Goal: Find specific page/section: Find specific page/section

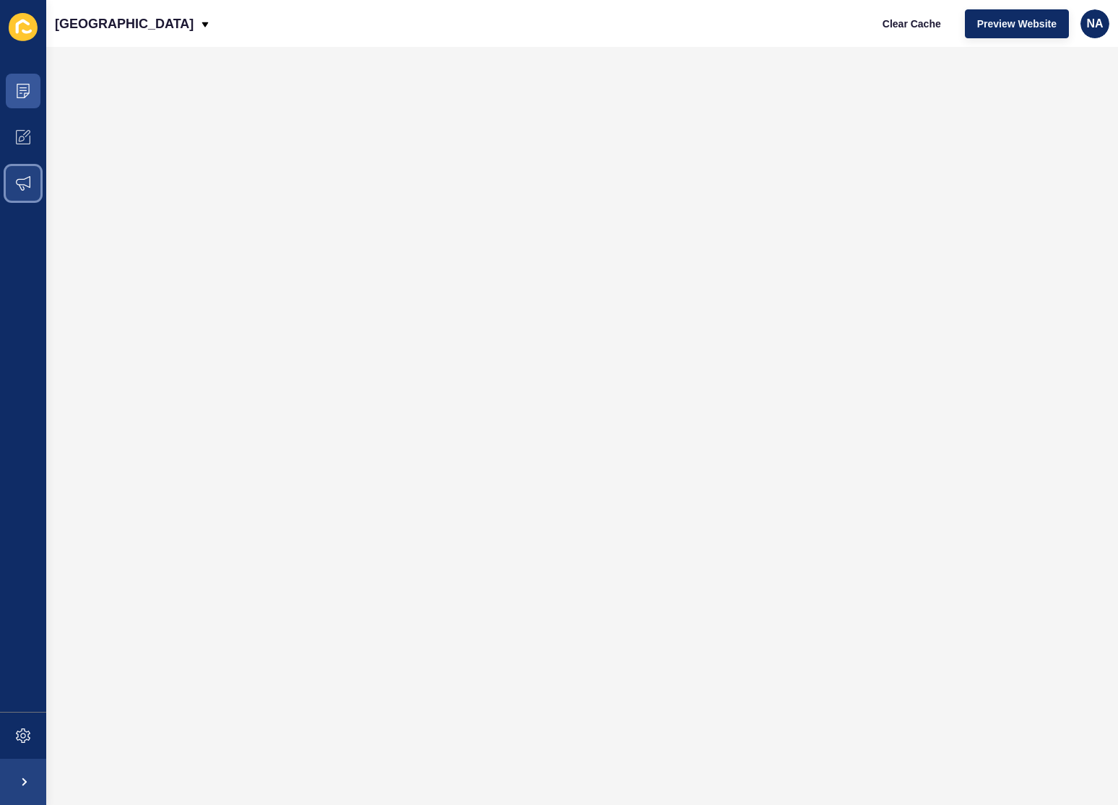
click at [27, 195] on span at bounding box center [23, 183] width 46 height 46
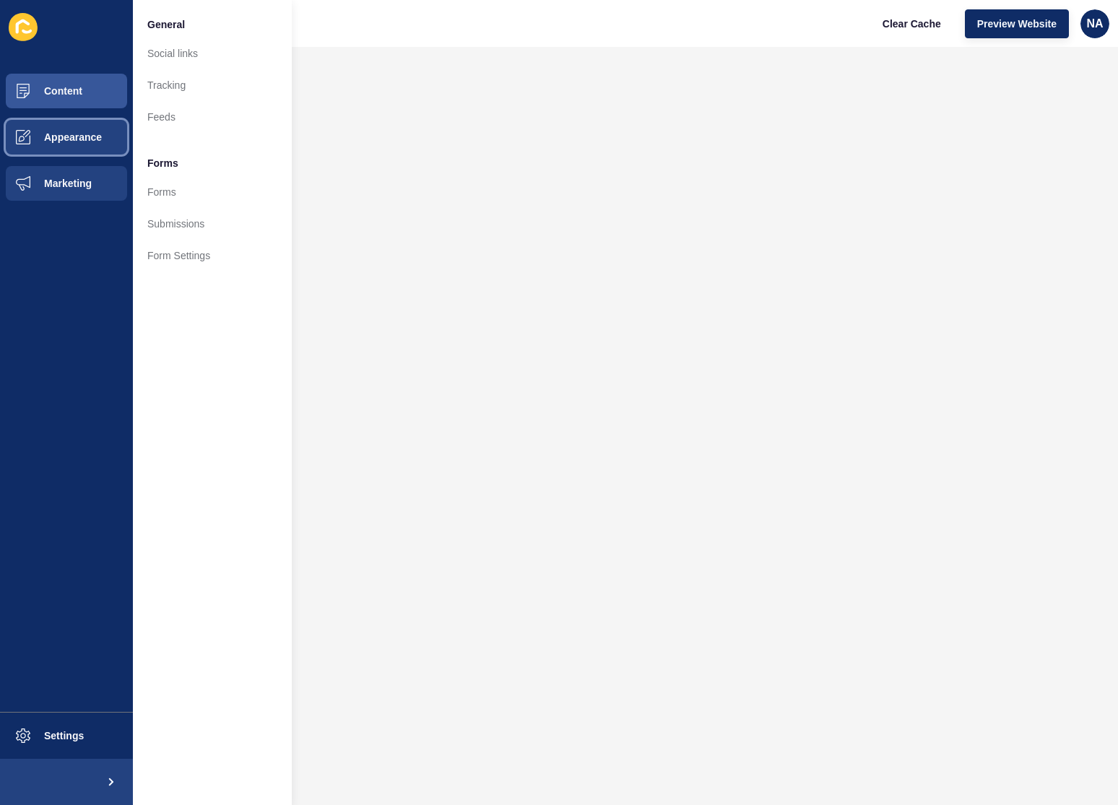
click at [28, 152] on span at bounding box center [23, 137] width 46 height 46
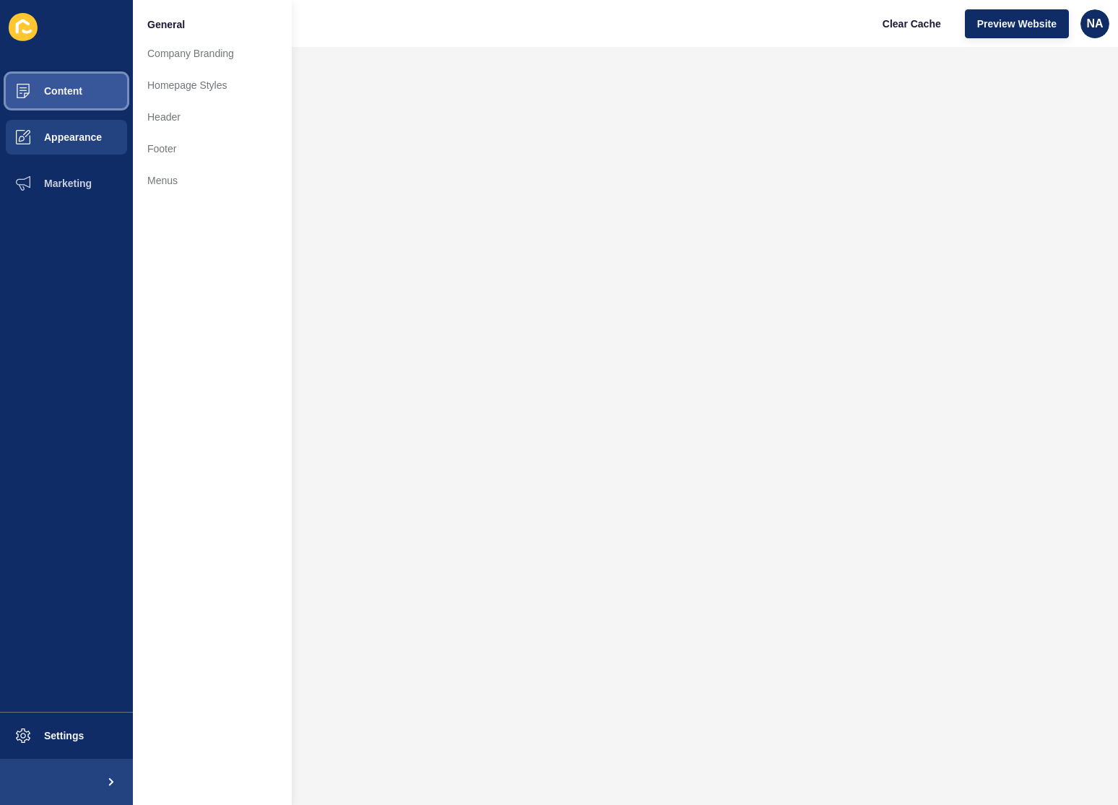
click at [82, 95] on span "Content" at bounding box center [40, 91] width 85 height 12
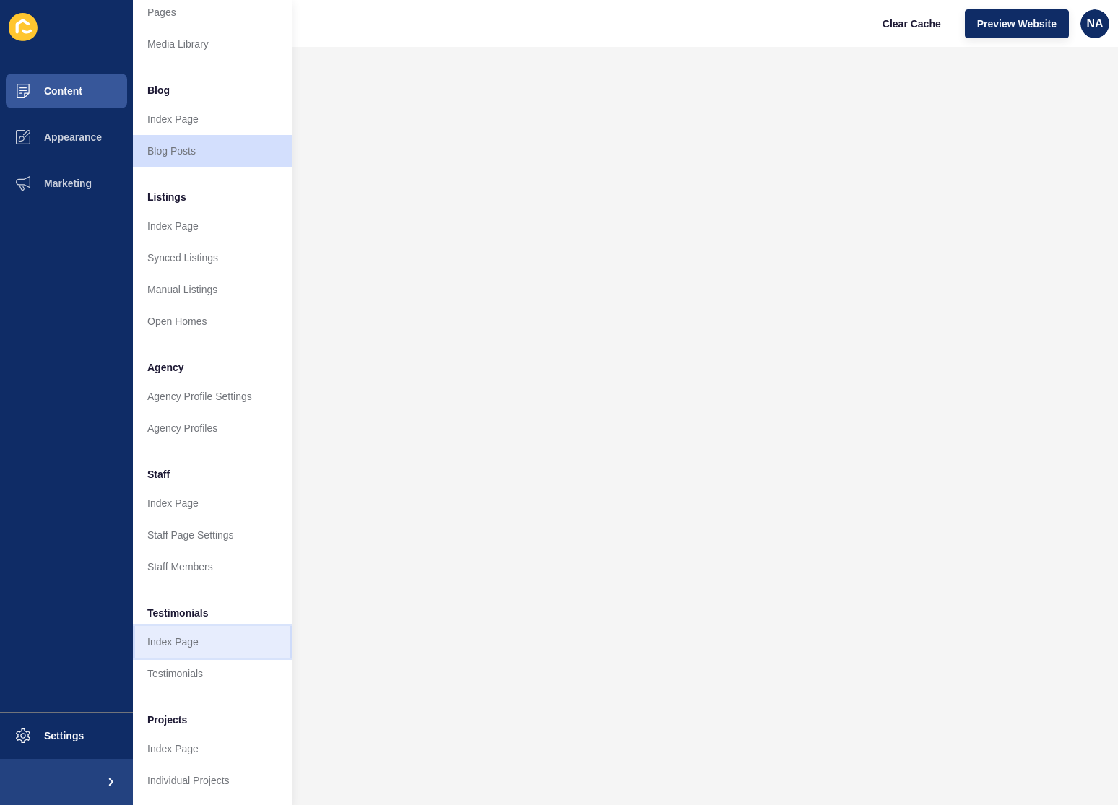
scroll to position [52, 0]
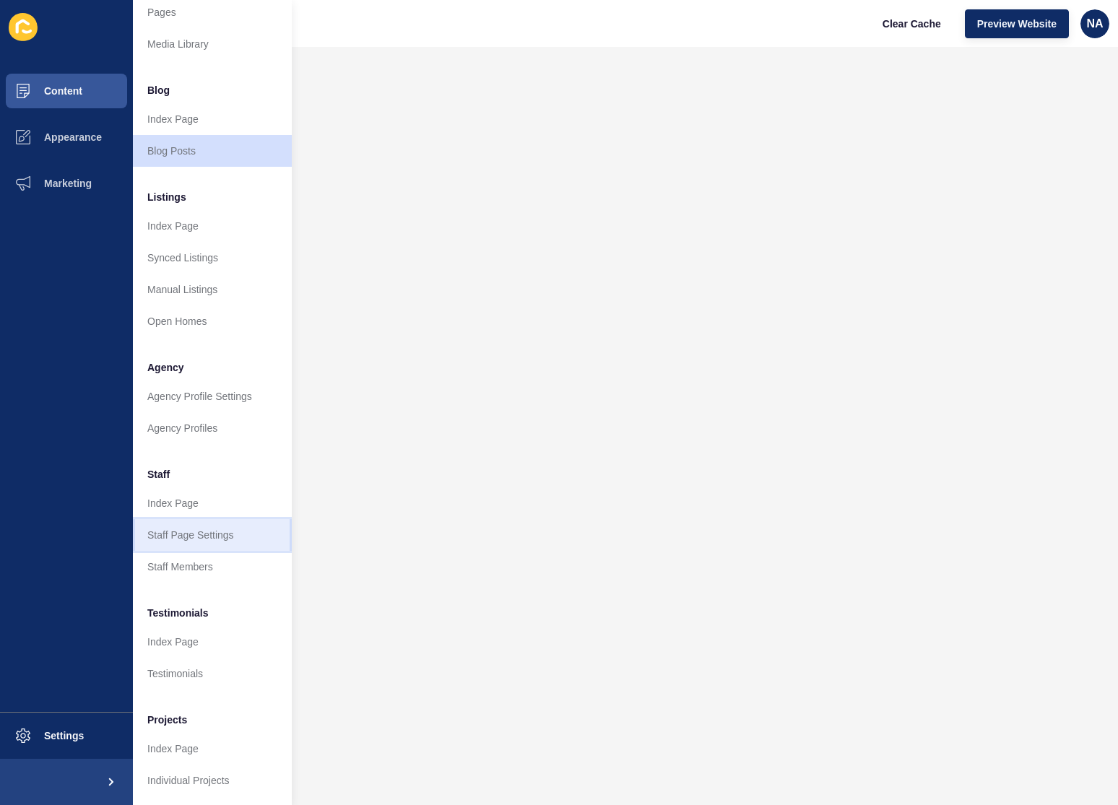
click at [204, 527] on link "Staff Page Settings" at bounding box center [212, 535] width 159 height 32
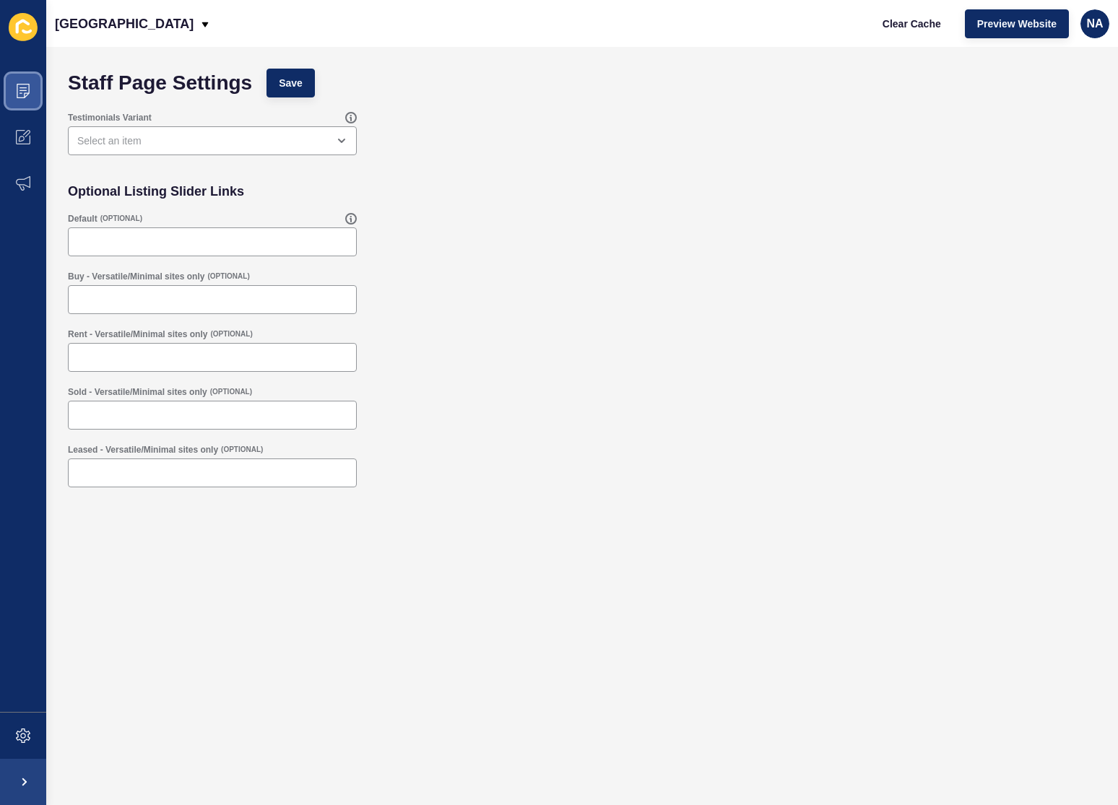
click at [22, 85] on icon at bounding box center [23, 91] width 14 height 14
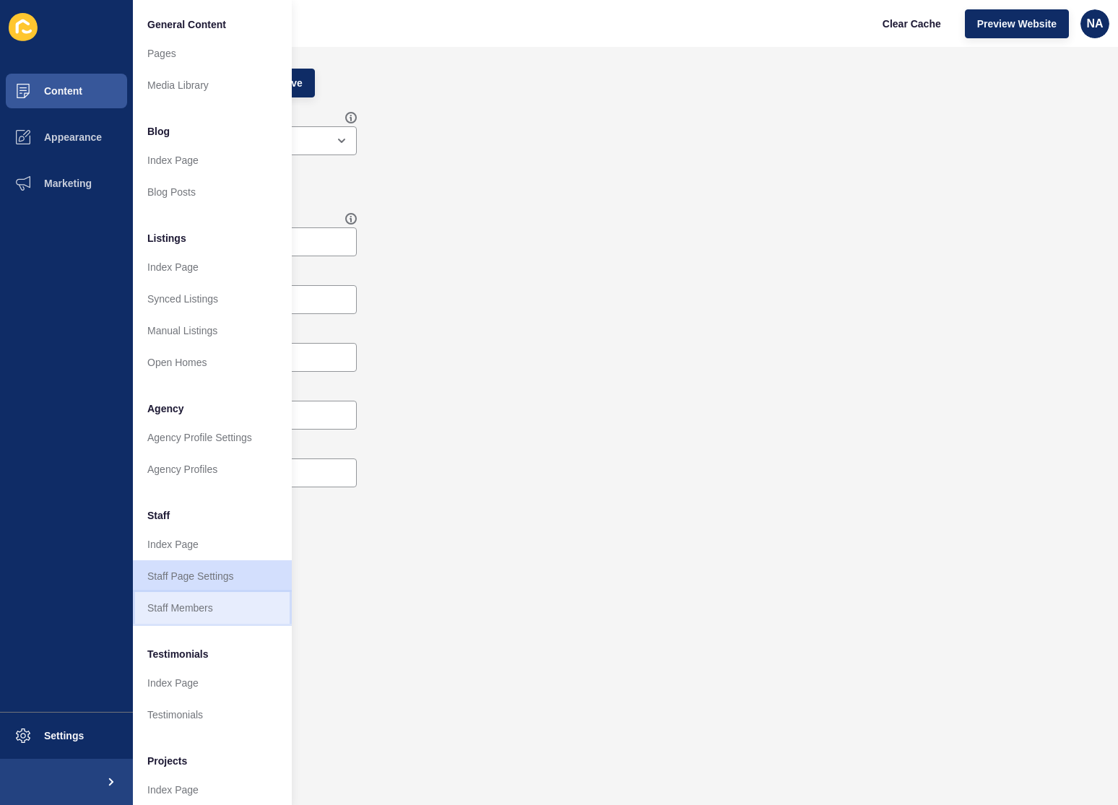
click at [219, 618] on link "Staff Members" at bounding box center [212, 608] width 159 height 32
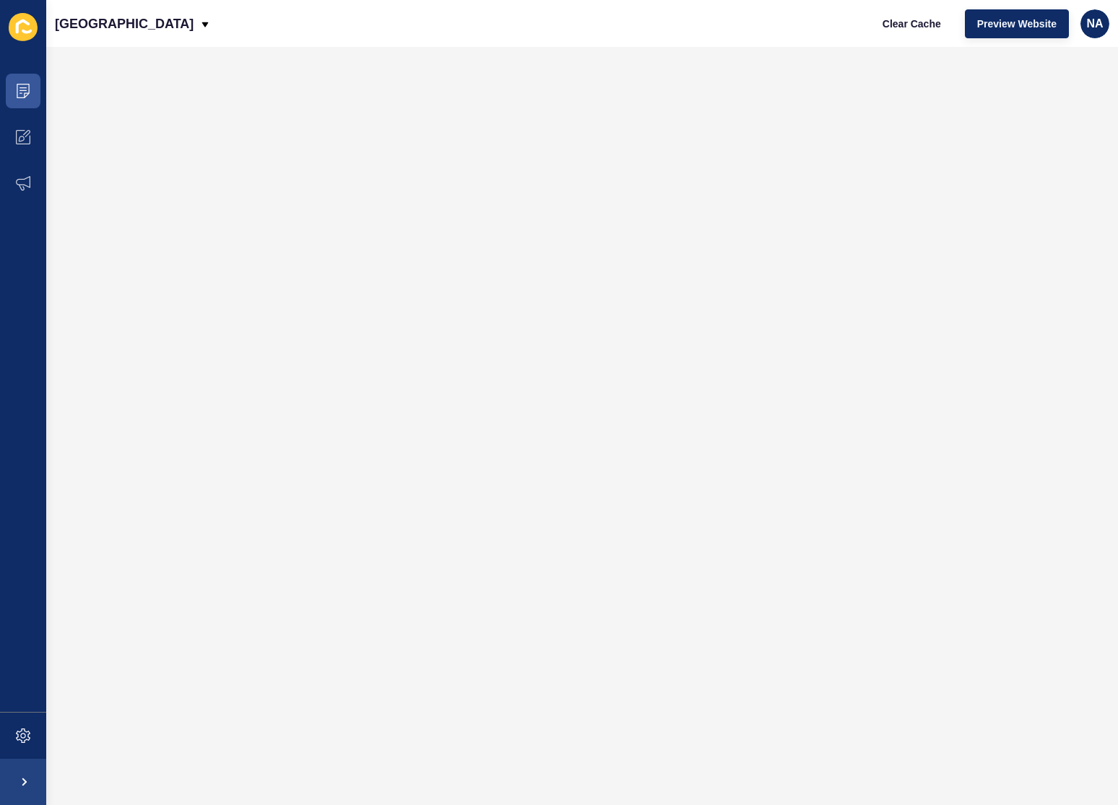
click at [25, 25] on icon at bounding box center [23, 27] width 29 height 28
click at [20, 27] on icon at bounding box center [23, 27] width 29 height 28
